Goal: Task Accomplishment & Management: Use online tool/utility

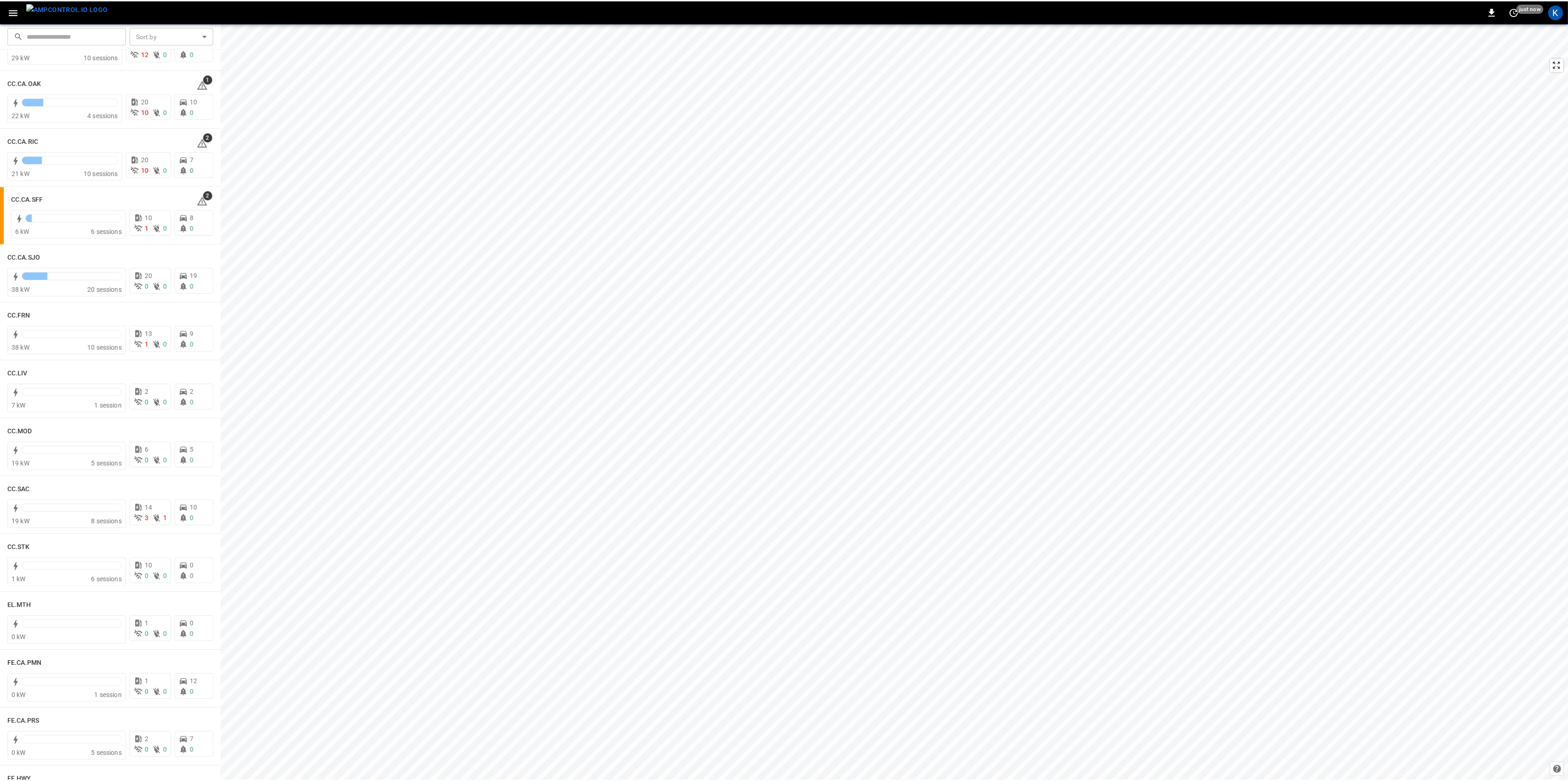
scroll to position [369, 0]
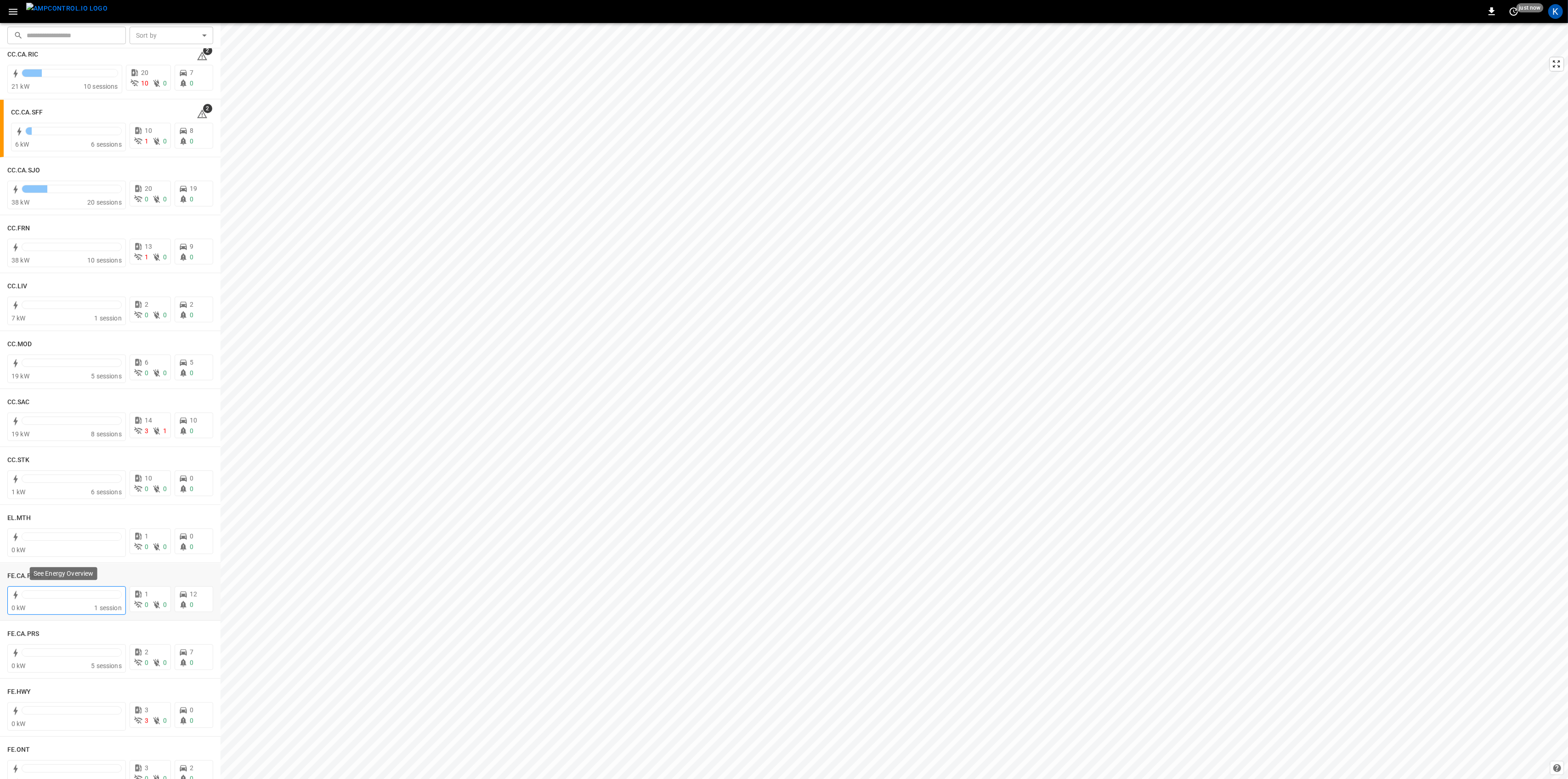
click at [61, 584] on div at bounding box center [71, 596] width 100 height 13
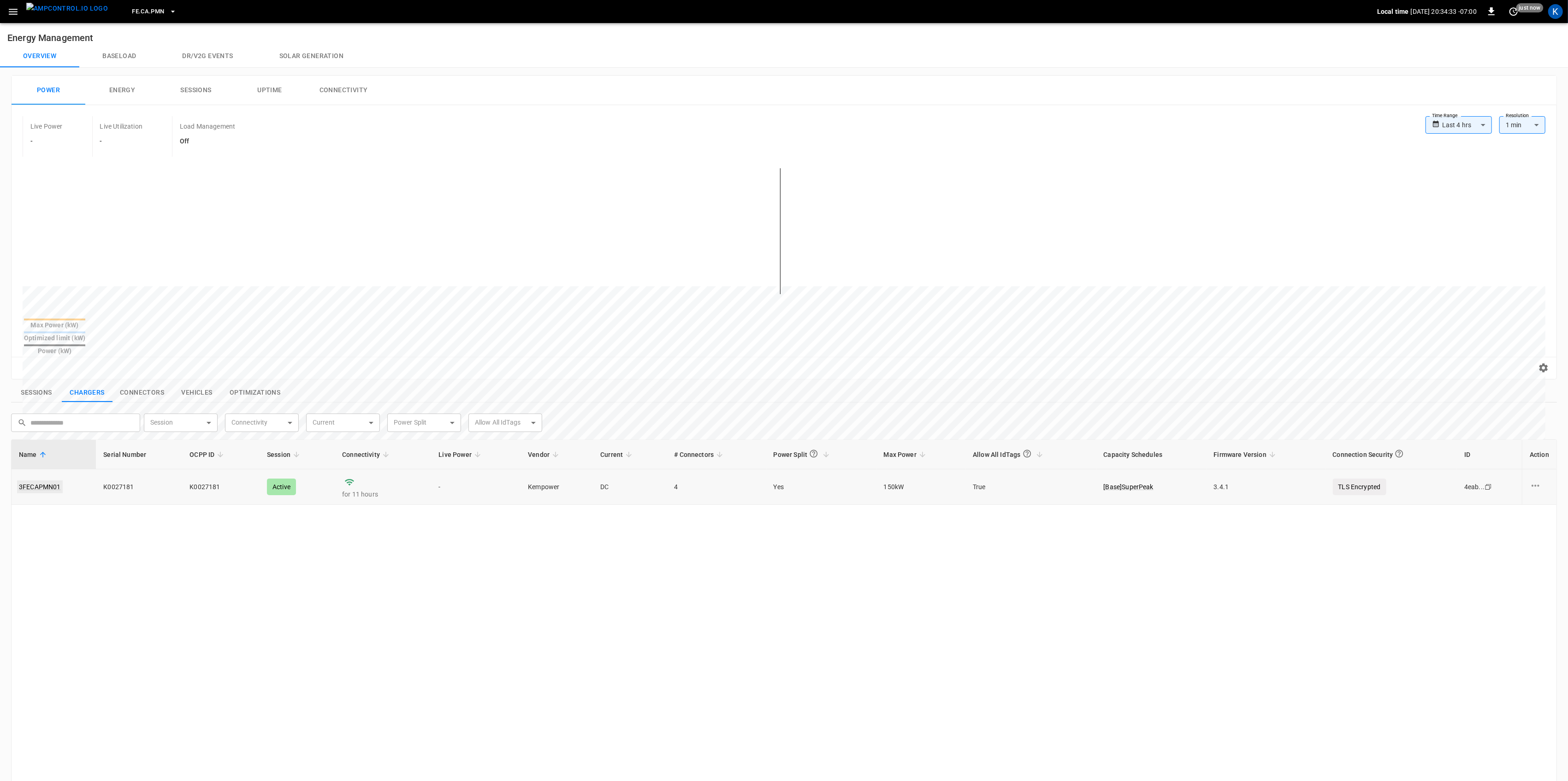
click at [39, 480] on link "3FECAPMN01" at bounding box center [40, 486] width 46 height 13
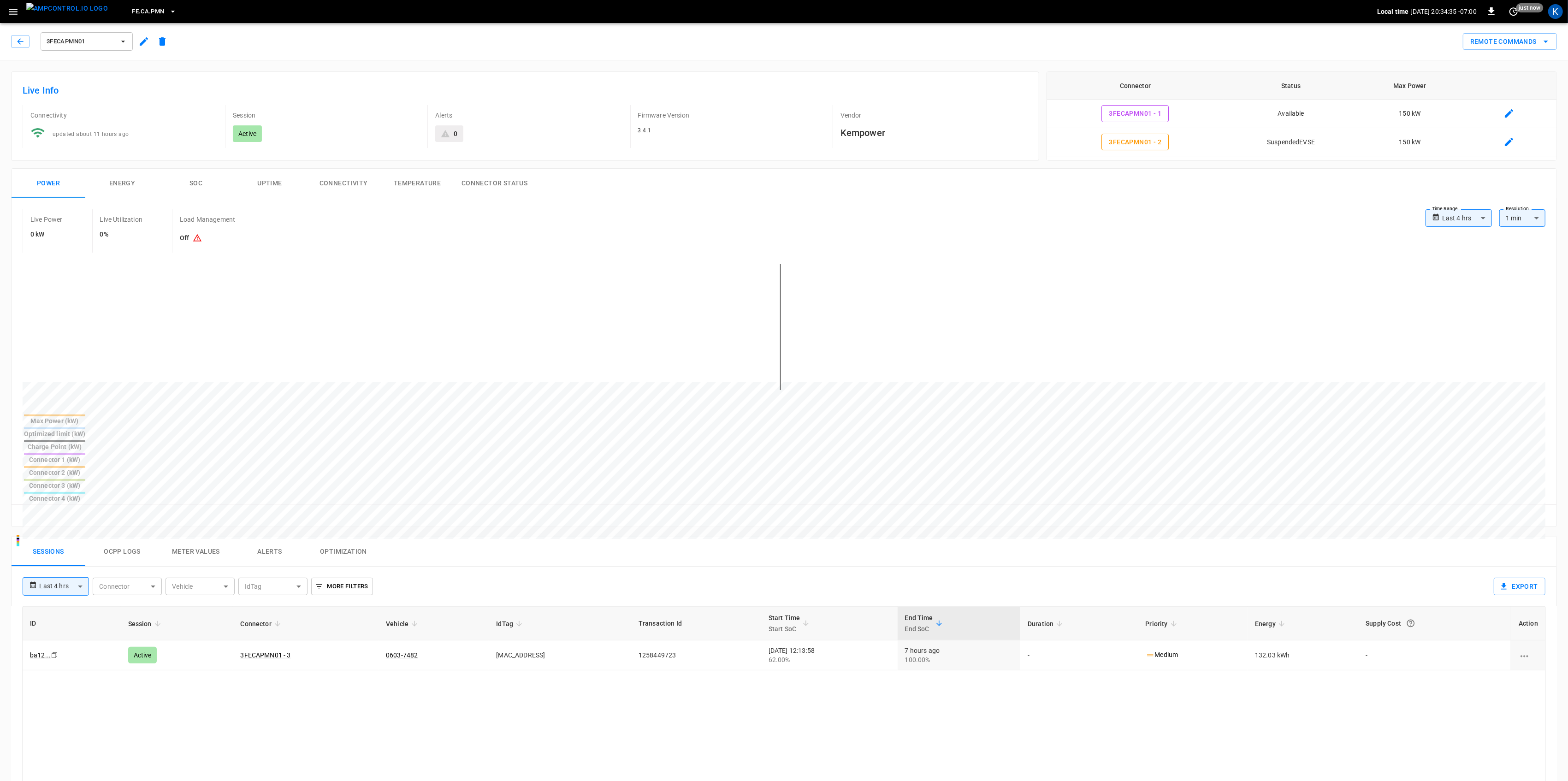
click at [1180, 31] on div "Remote Commands" at bounding box center [1508, 40] width 98 height 21
click at [1180, 39] on button "Remote Commands" at bounding box center [1510, 42] width 94 height 17
click at [1180, 108] on li "Remote Start" at bounding box center [1501, 107] width 79 height 15
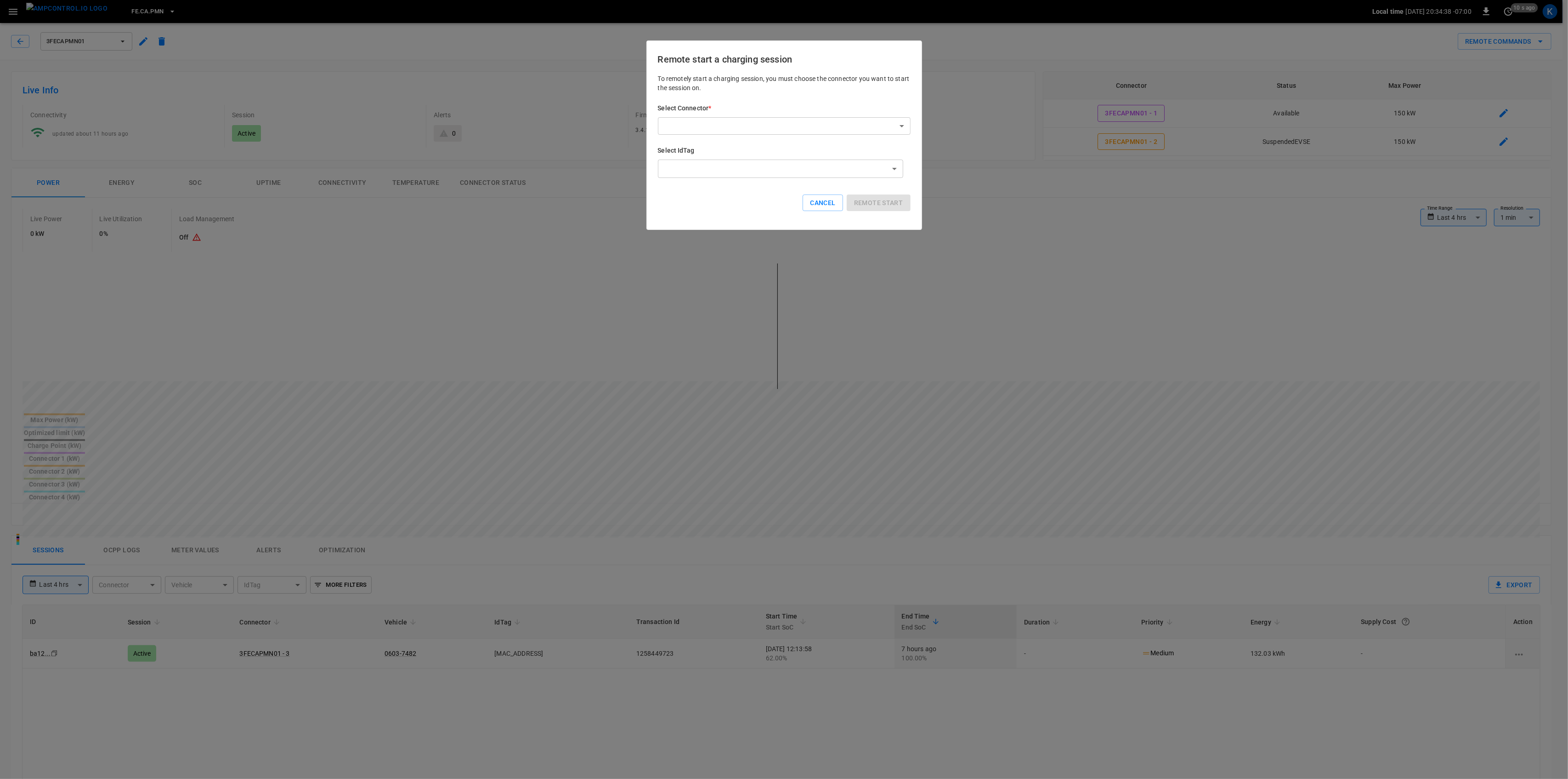
click at [769, 124] on body "**********" at bounding box center [784, 593] width 1568 height 1186
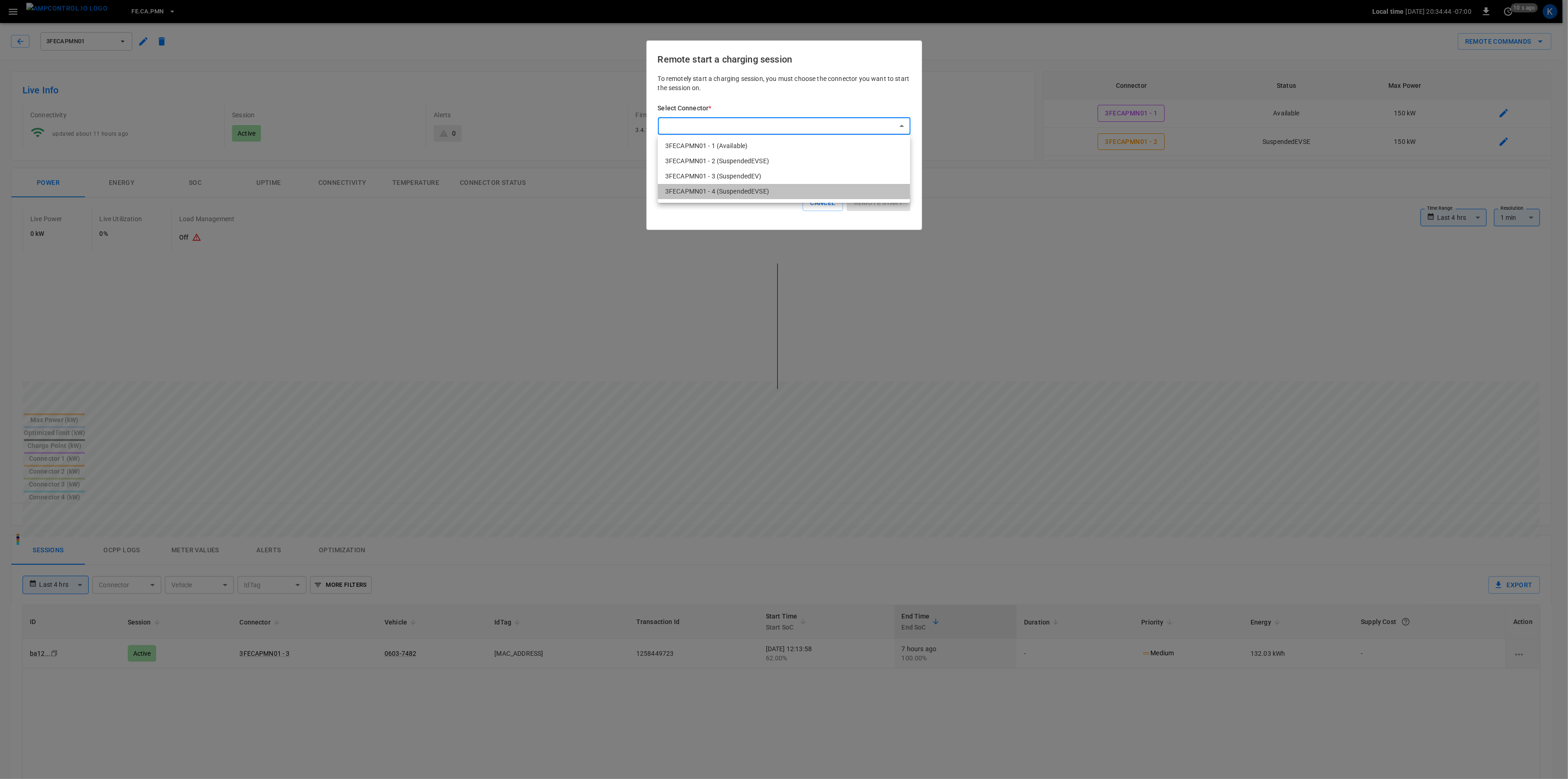
click at [736, 194] on li "3FECAPMN01 - 4 (SuspendedEVSE)" at bounding box center [784, 191] width 252 height 15
type input "**********"
click at [871, 199] on button "Remote start" at bounding box center [878, 203] width 64 height 17
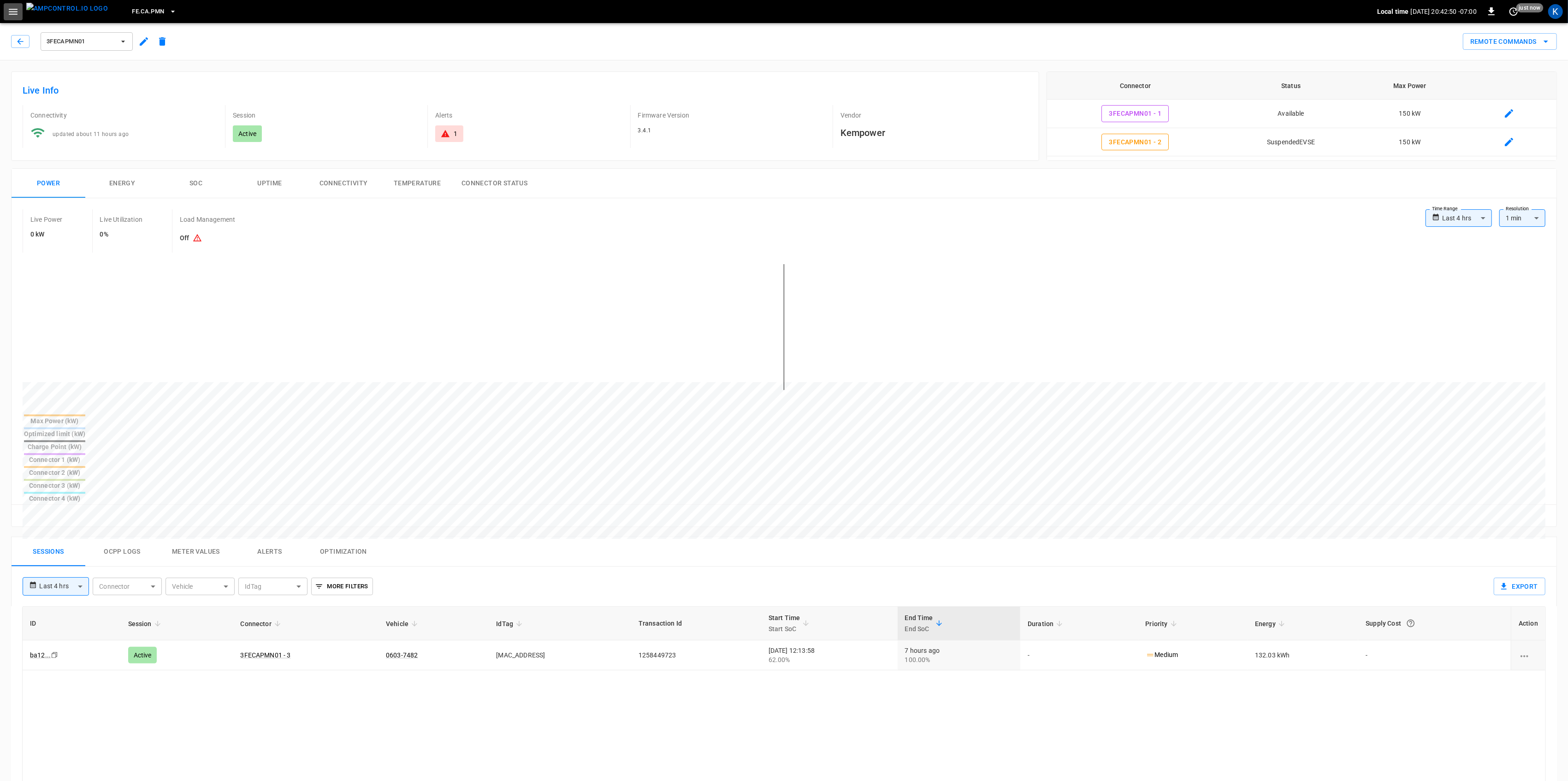
click at [12, 6] on icon "button" at bounding box center [13, 12] width 12 height 12
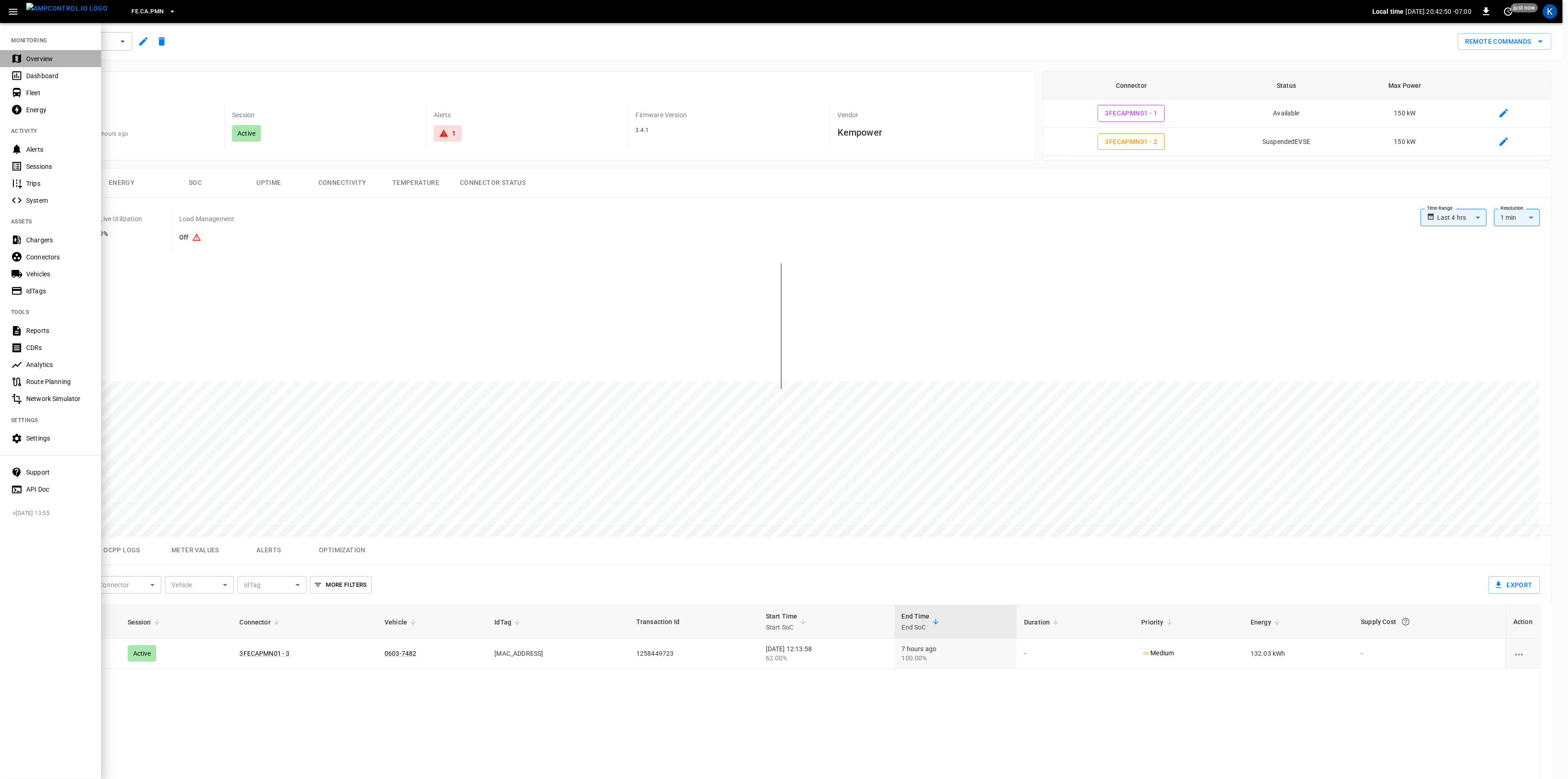
click at [37, 54] on div "Overview" at bounding box center [58, 58] width 64 height 9
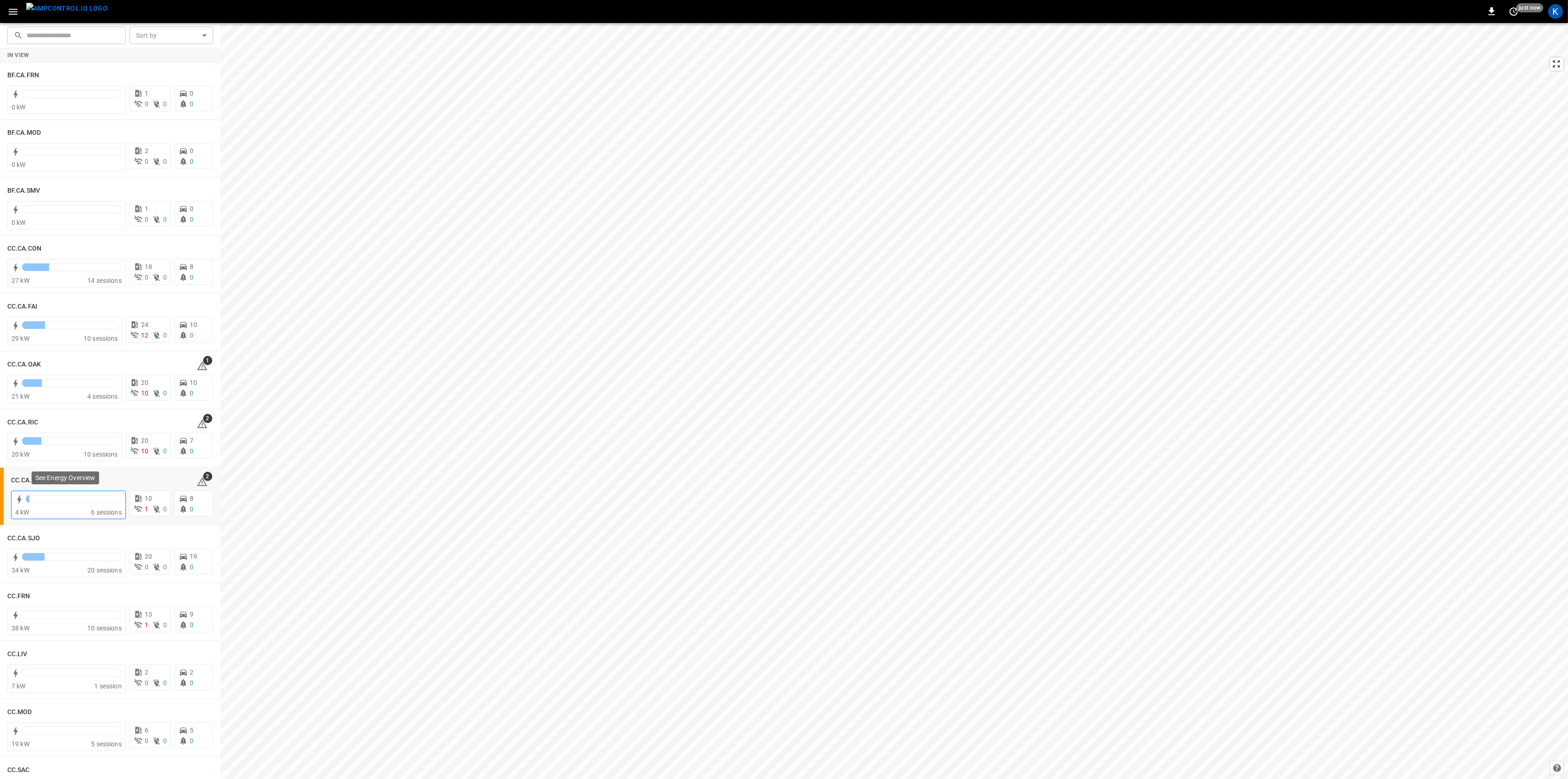
click at [76, 499] on div at bounding box center [73, 499] width 96 height 7
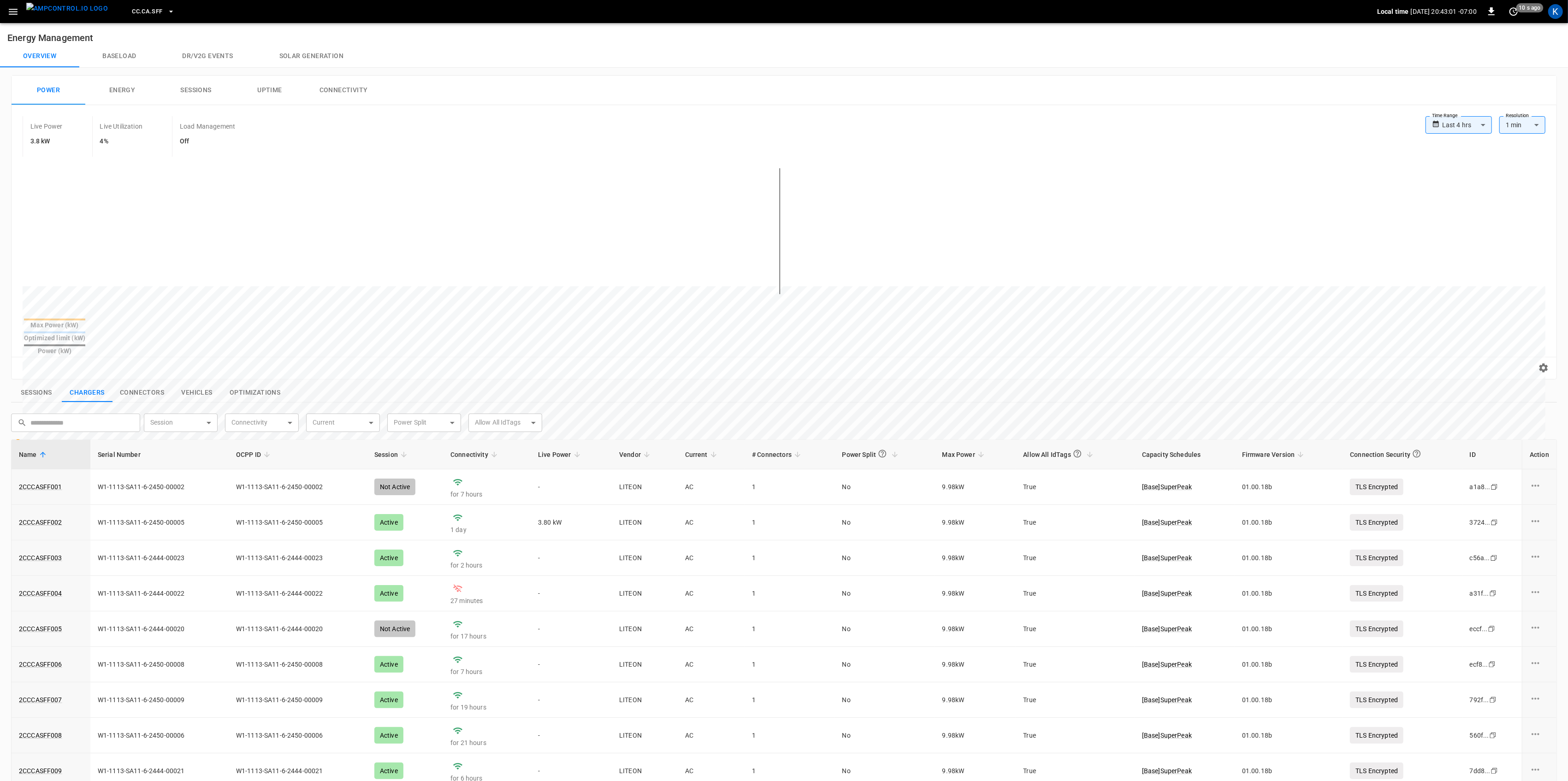
click at [12, 13] on icon "button" at bounding box center [13, 12] width 9 height 6
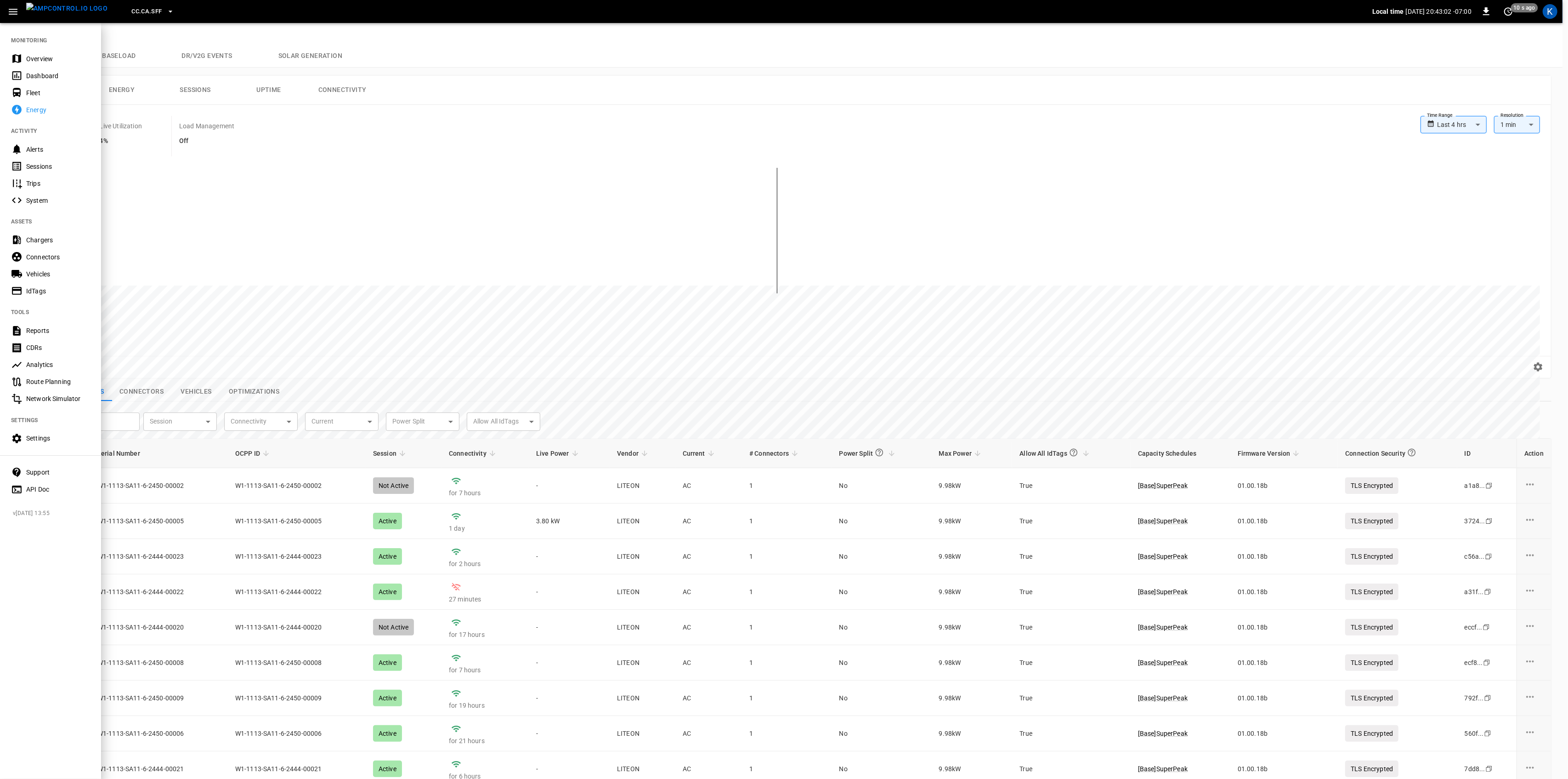
click at [12, 13] on icon "button" at bounding box center [13, 12] width 9 height 6
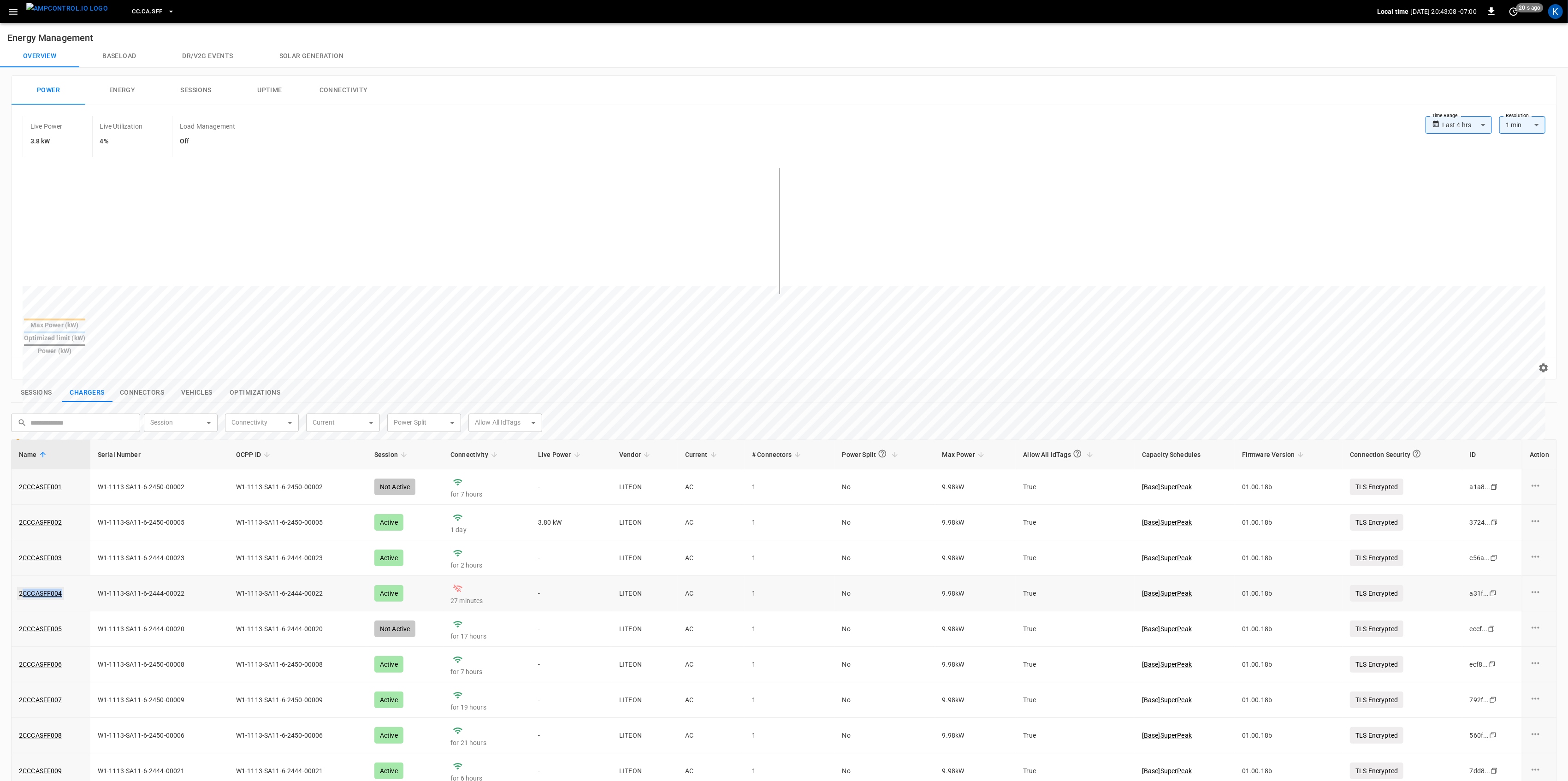
drag, startPoint x: 65, startPoint y: 579, endPoint x: 24, endPoint y: 585, distance: 41.4
click at [23, 586] on div "2CCCASFF004" at bounding box center [51, 593] width 64 height 9
copy link "CCCASFF004"
click at [891, 383] on div "Sessions Chargers Connectors Vehicles Optimizations" at bounding box center [784, 393] width 1546 height 20
click at [13, 10] on icon "button" at bounding box center [13, 12] width 12 height 12
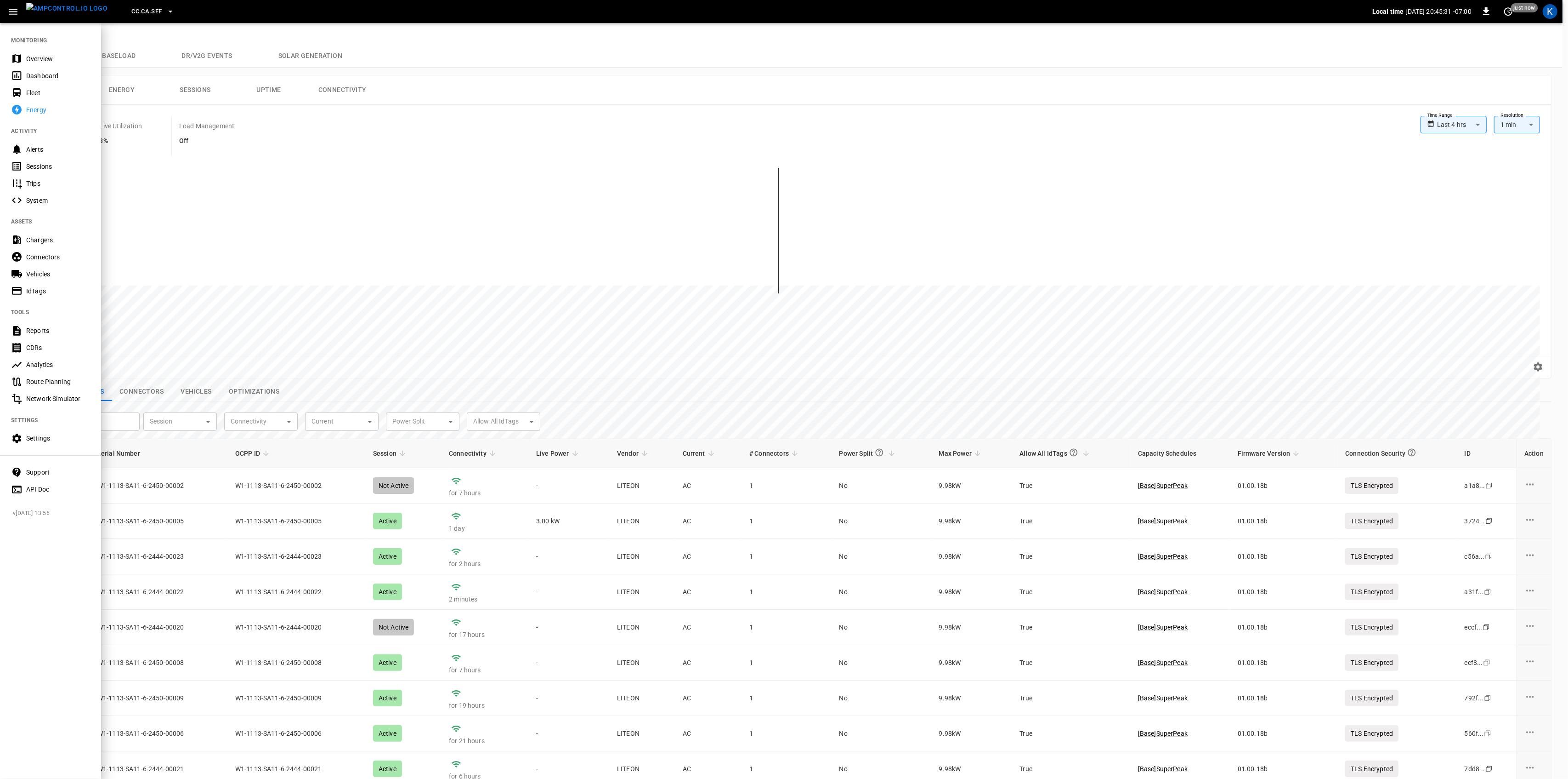
click at [37, 57] on div "Overview" at bounding box center [58, 58] width 64 height 9
